Goal: Book appointment/travel/reservation

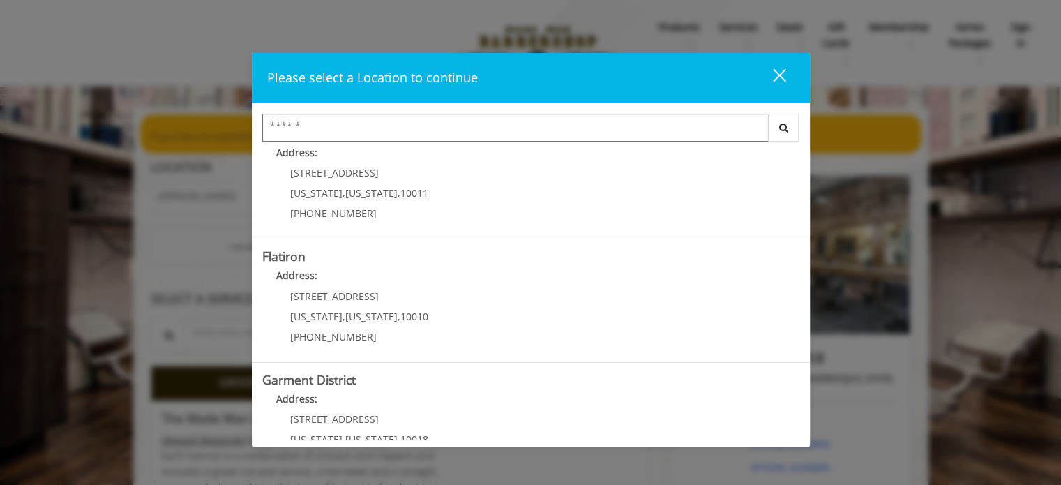
scroll to position [324, 0]
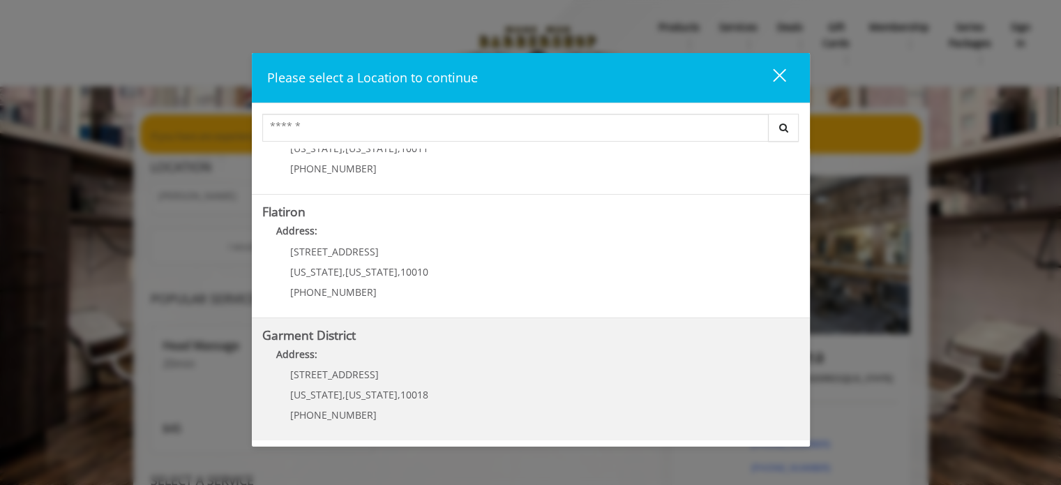
click at [388, 355] on District "Address:" at bounding box center [530, 358] width 537 height 22
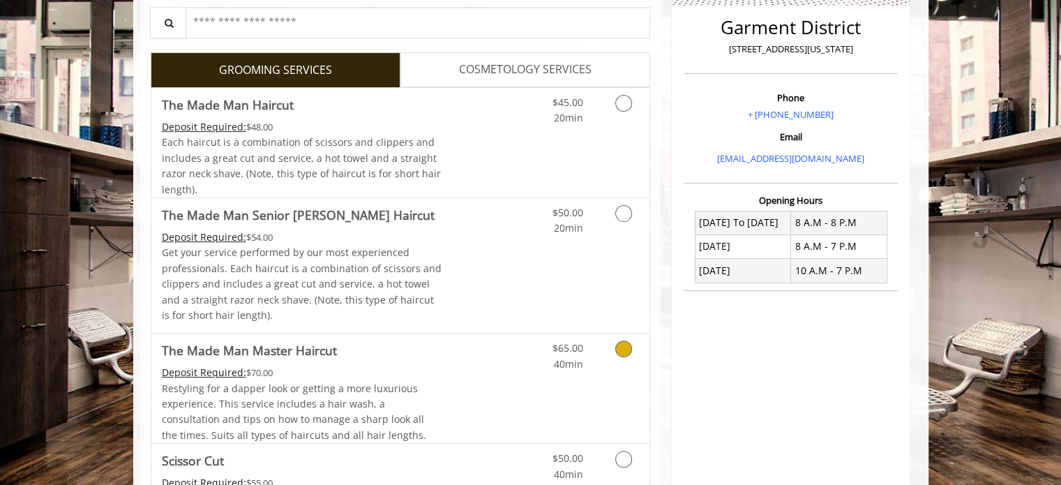
scroll to position [279, 0]
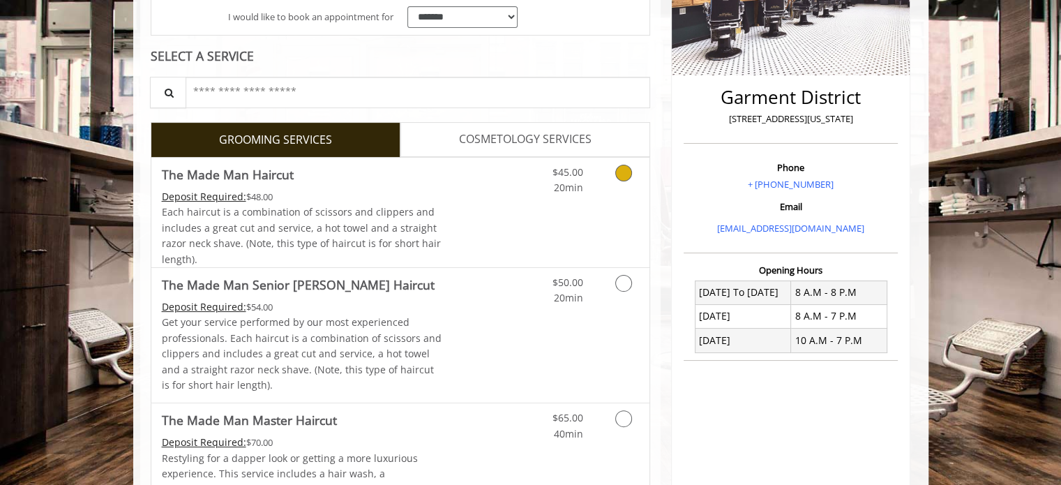
click at [628, 168] on icon "Grooming services" at bounding box center [623, 173] width 17 height 17
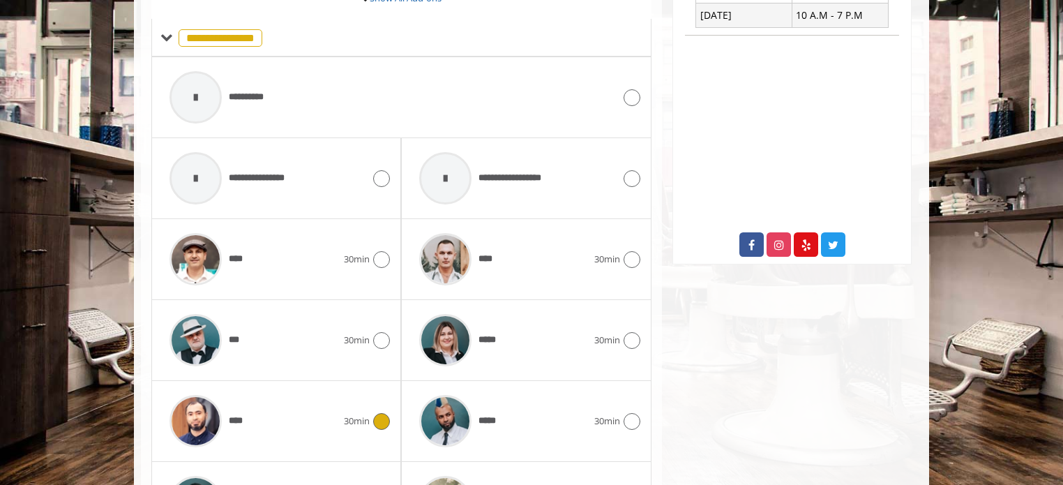
scroll to position [674, 0]
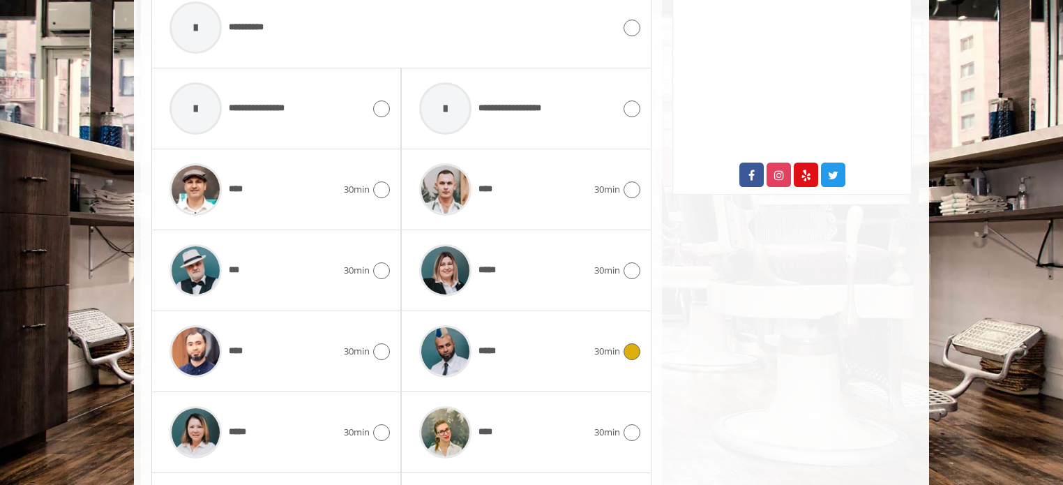
click at [516, 356] on div "*****" at bounding box center [502, 351] width 181 height 66
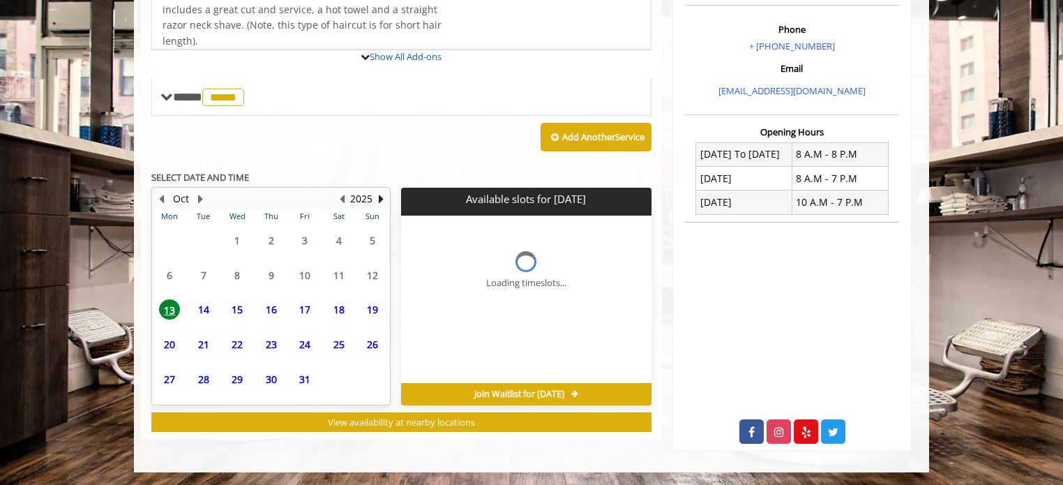
scroll to position [540, 0]
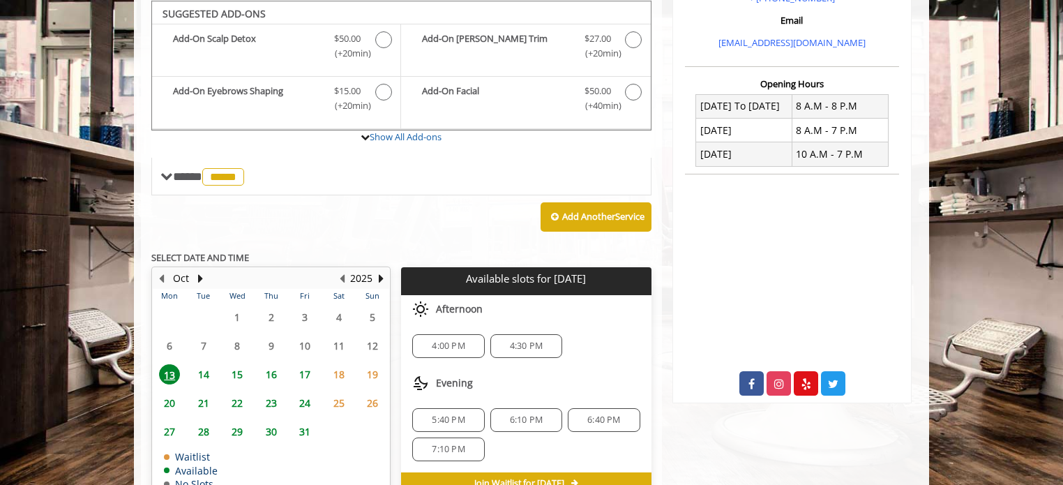
click at [206, 370] on span "14" at bounding box center [203, 374] width 21 height 20
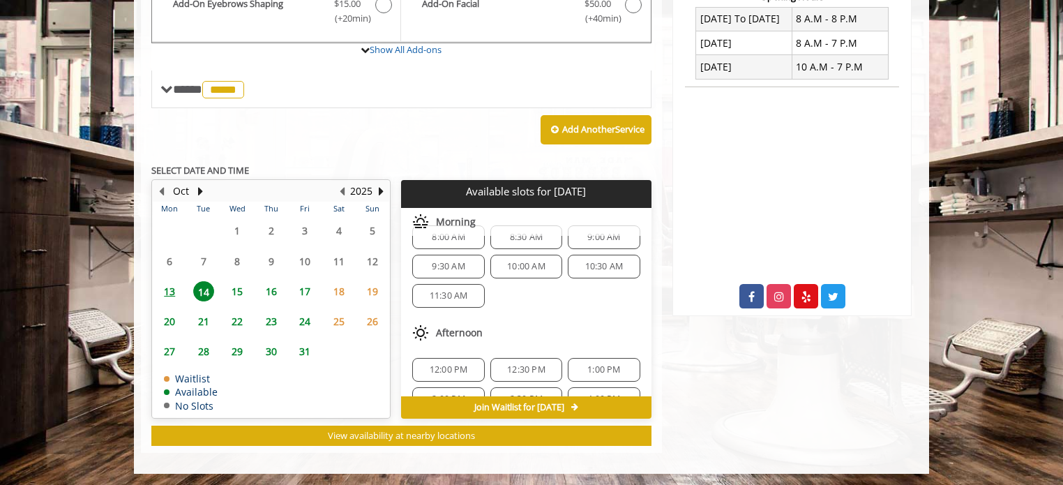
scroll to position [0, 0]
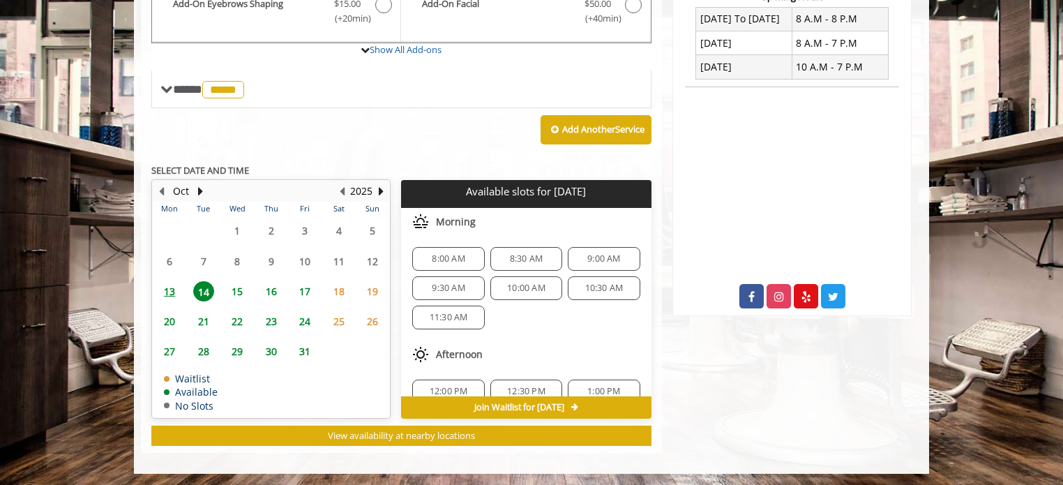
click at [598, 283] on span "10:30 AM" at bounding box center [604, 288] width 38 height 11
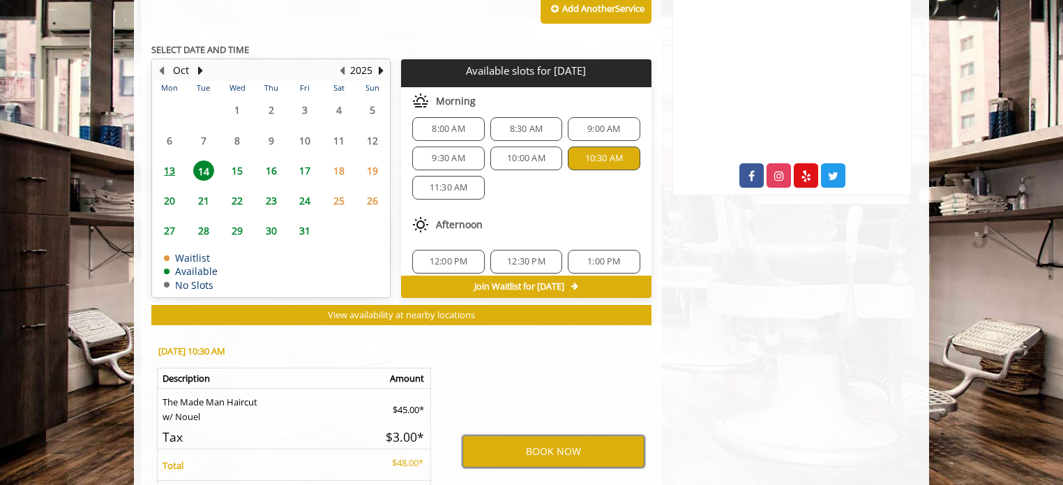
scroll to position [734, 0]
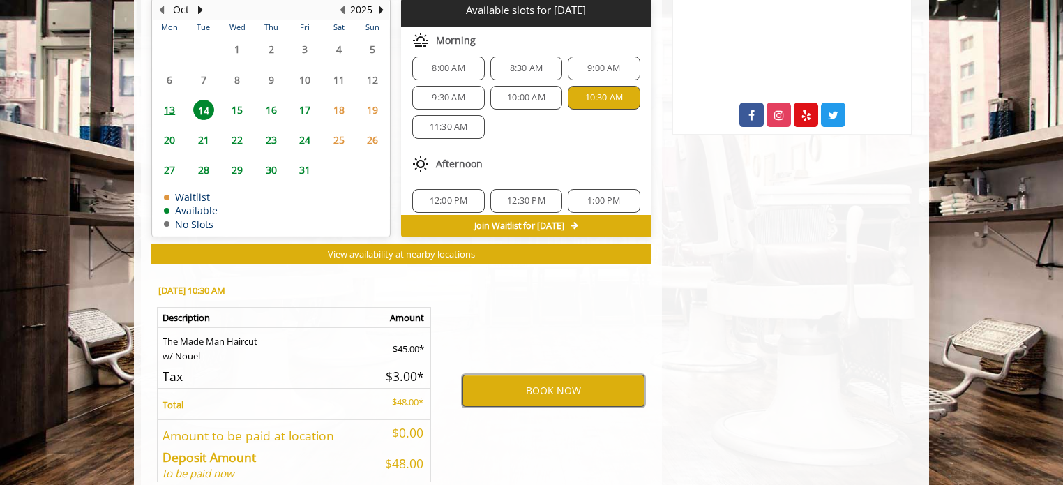
click at [534, 387] on button "BOOK NOW" at bounding box center [553, 391] width 182 height 32
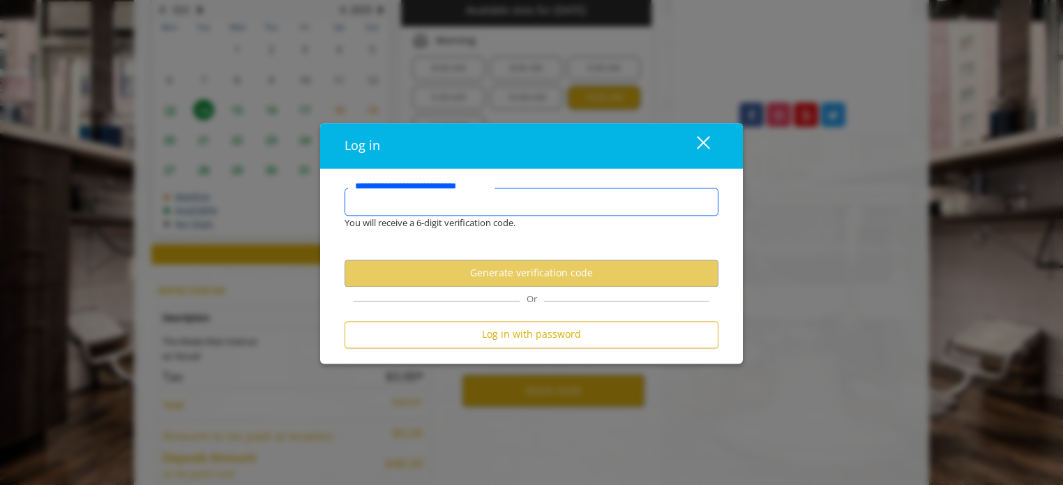
click at [462, 203] on input "**********" at bounding box center [532, 202] width 374 height 28
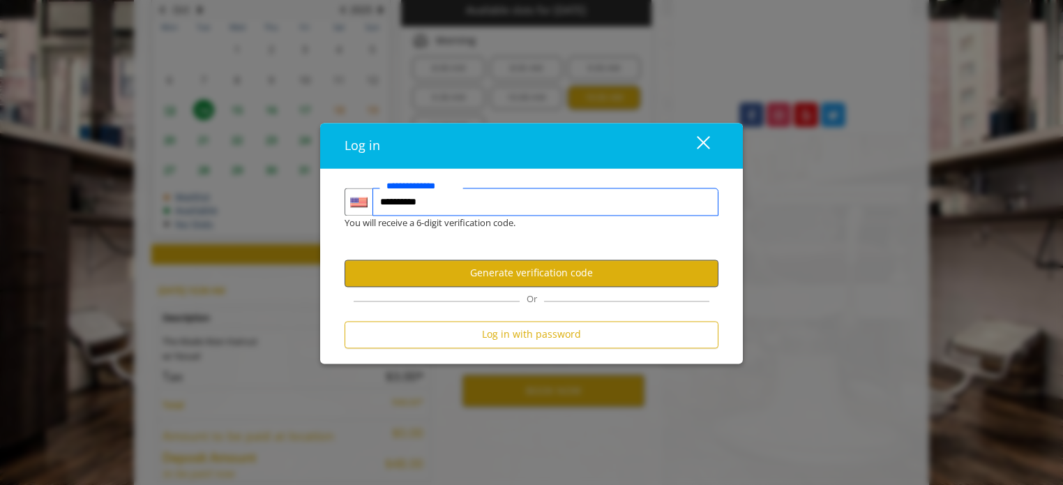
type input "**********"
click at [516, 276] on button "Generate verification code" at bounding box center [532, 272] width 374 height 27
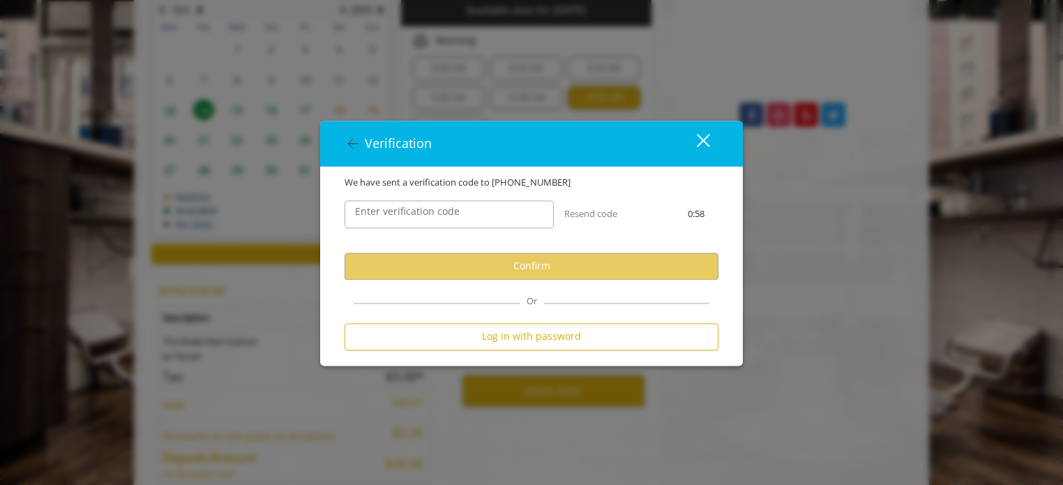
click at [432, 217] on label "Enter verification code" at bounding box center [407, 211] width 119 height 15
click at [432, 217] on input "Enter verification code" at bounding box center [449, 214] width 209 height 28
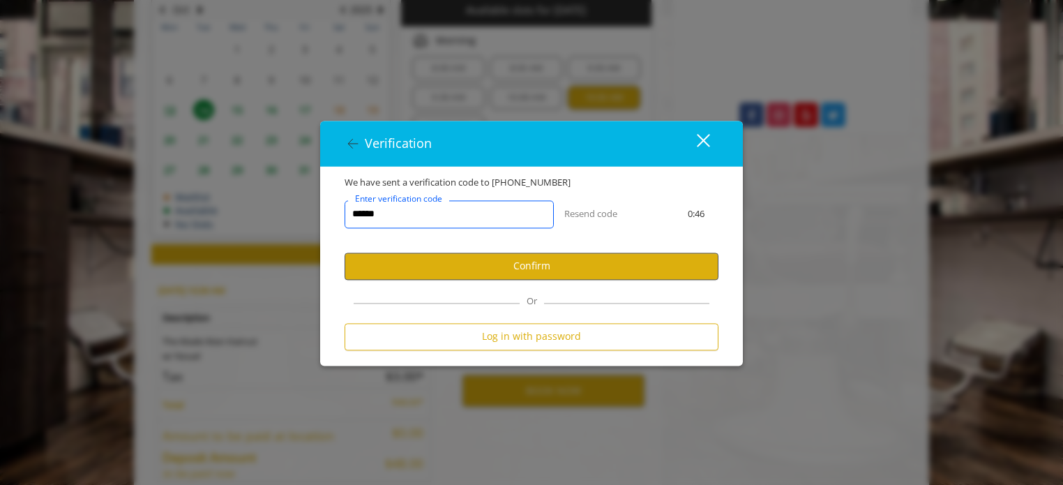
type input "******"
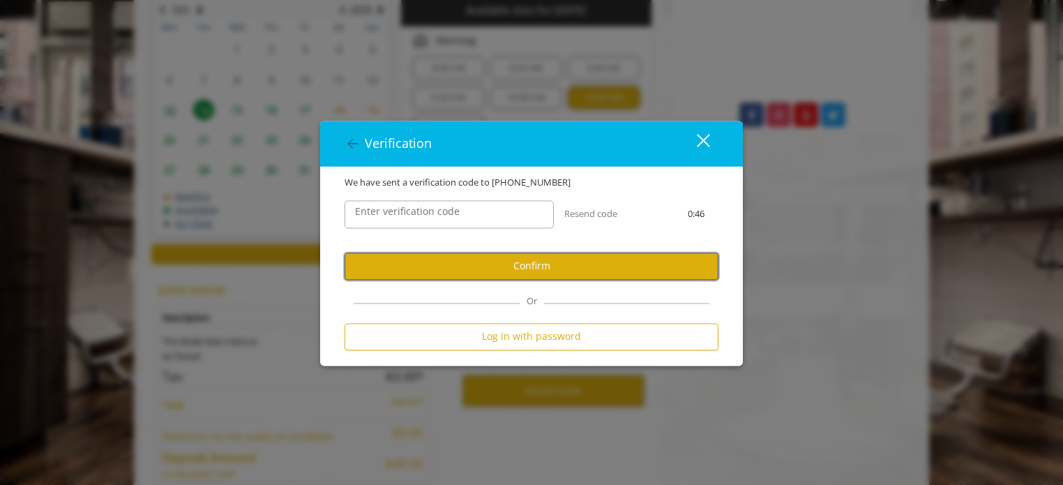
click at [533, 271] on button "Confirm" at bounding box center [532, 266] width 374 height 27
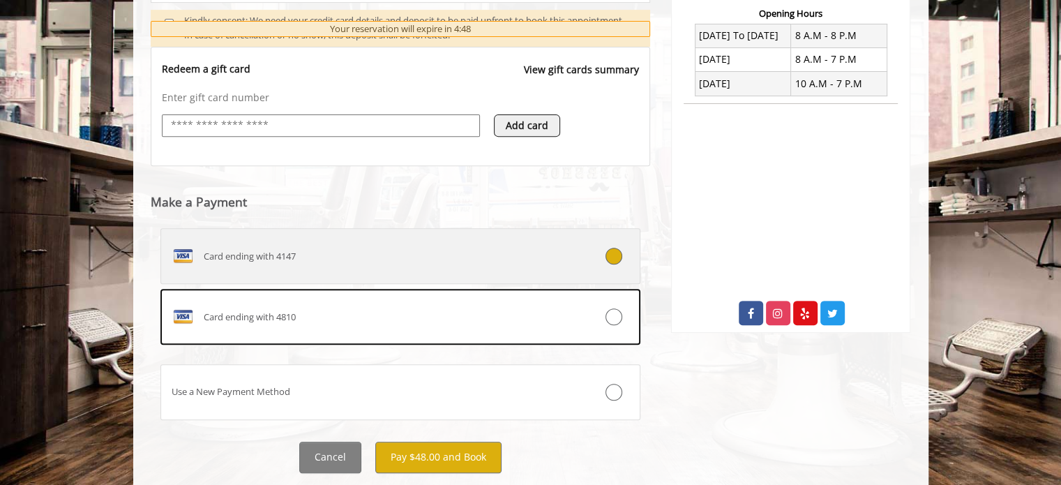
scroll to position [571, 0]
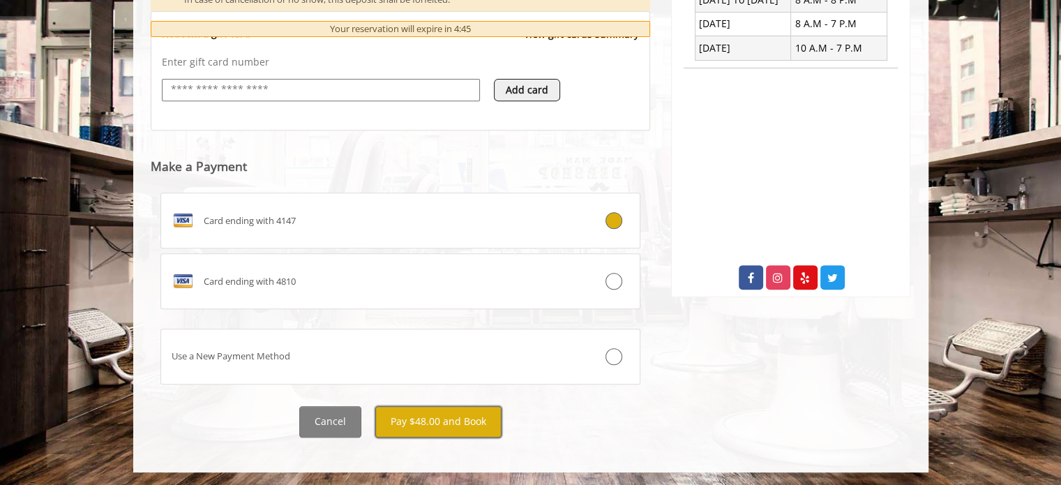
click at [444, 420] on button "Pay $48.00 and Book" at bounding box center [438, 421] width 126 height 31
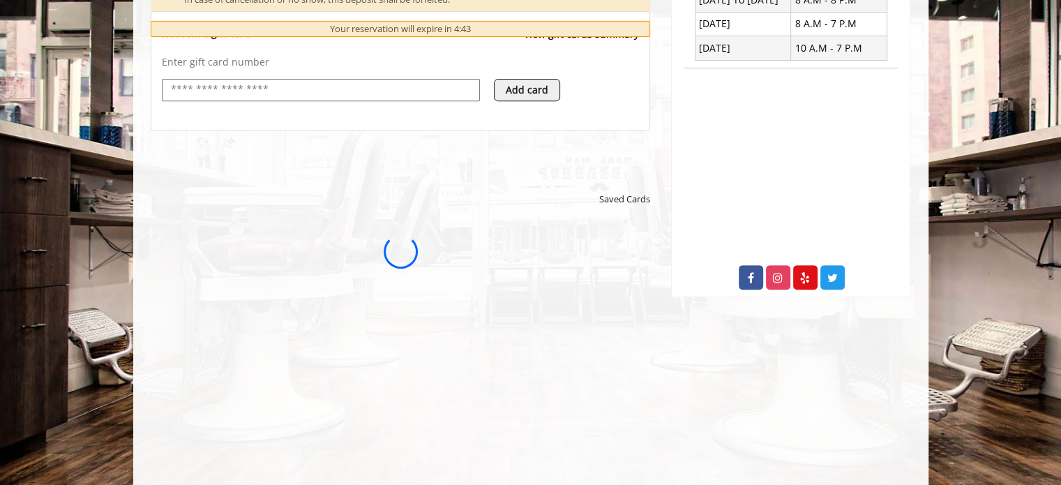
scroll to position [0, 0]
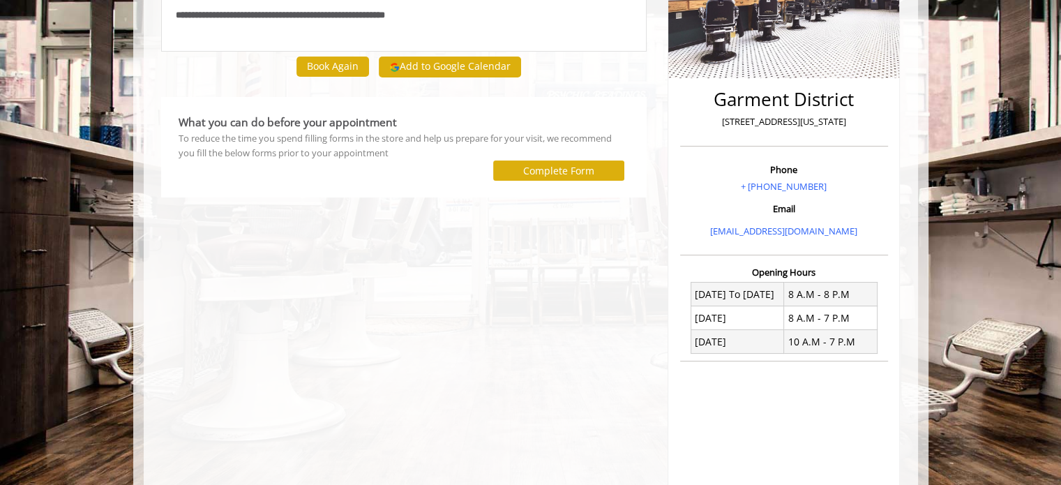
scroll to position [240, 0]
click at [543, 172] on label "Complete Form" at bounding box center [558, 171] width 71 height 11
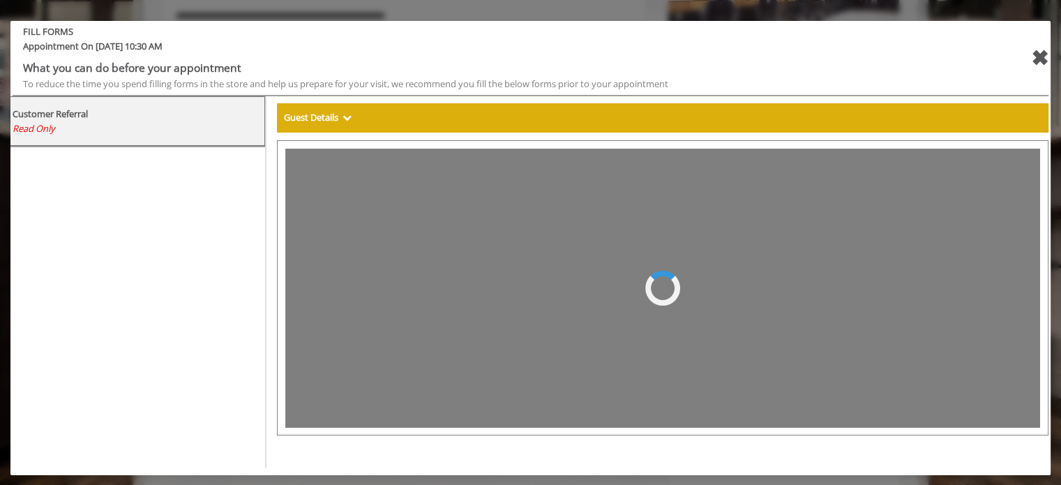
scroll to position [0, 0]
select select "***"
